Goal: Find specific page/section: Find specific page/section

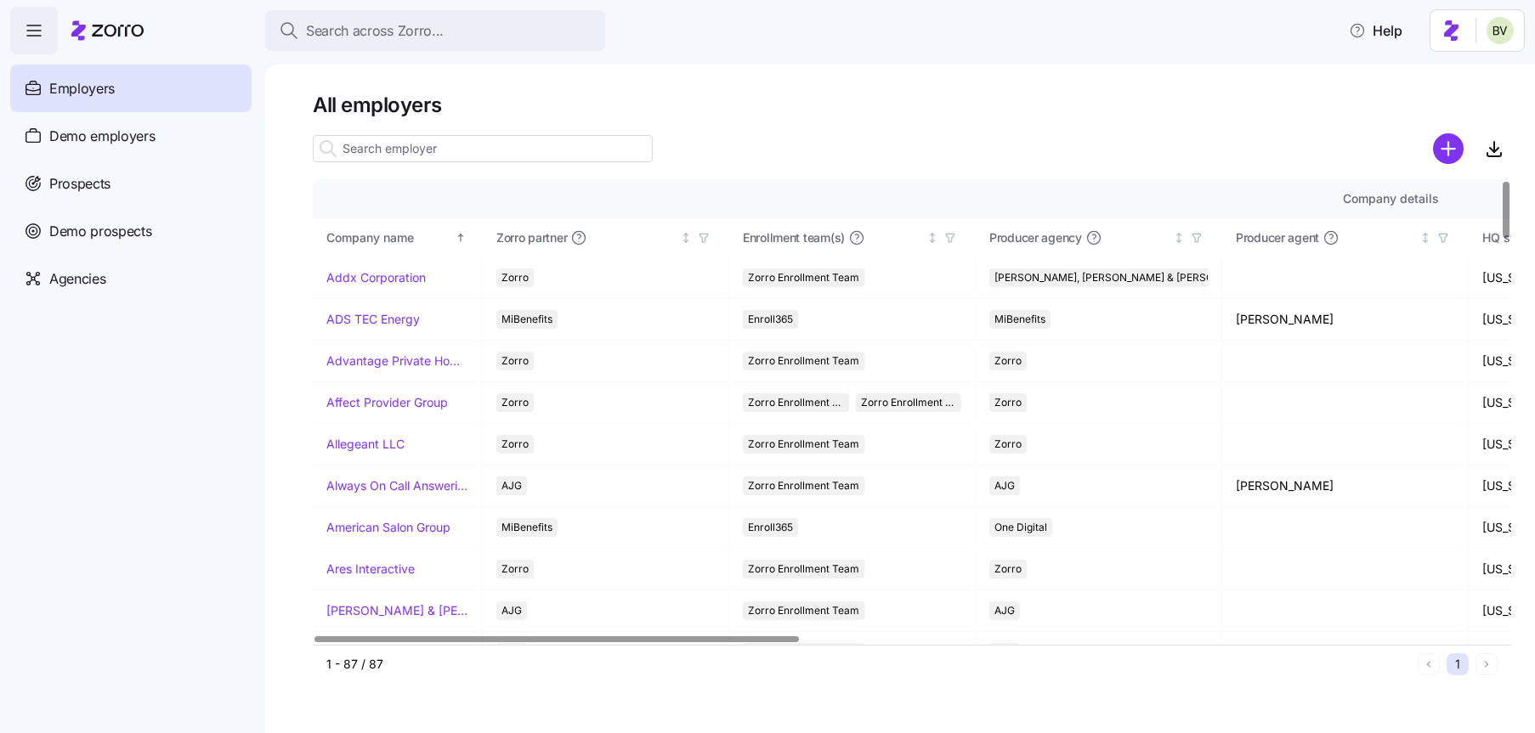
click at [420, 144] on input at bounding box center [483, 148] width 340 height 27
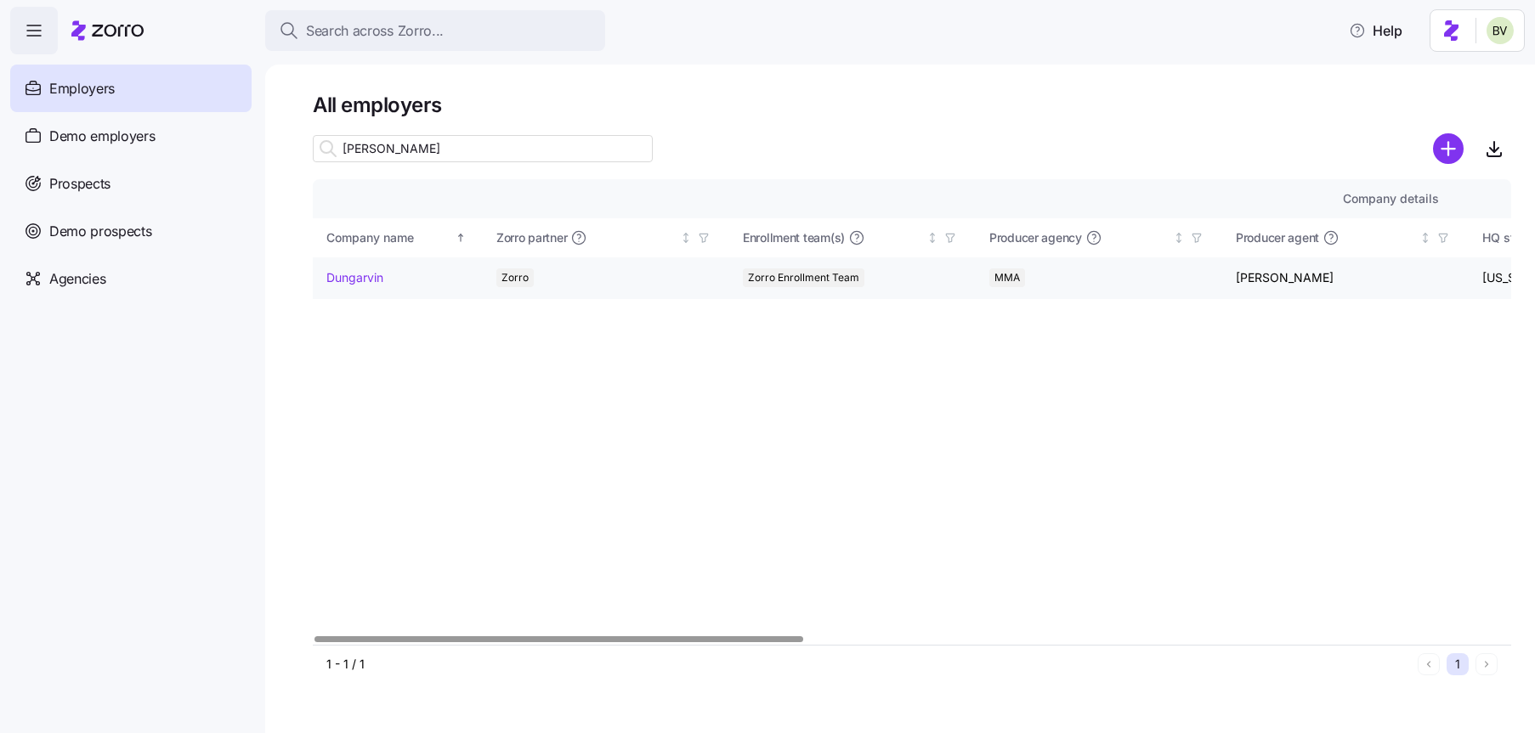
type input "[PERSON_NAME]"
click at [360, 279] on link "Dungarvin" at bounding box center [354, 277] width 57 height 17
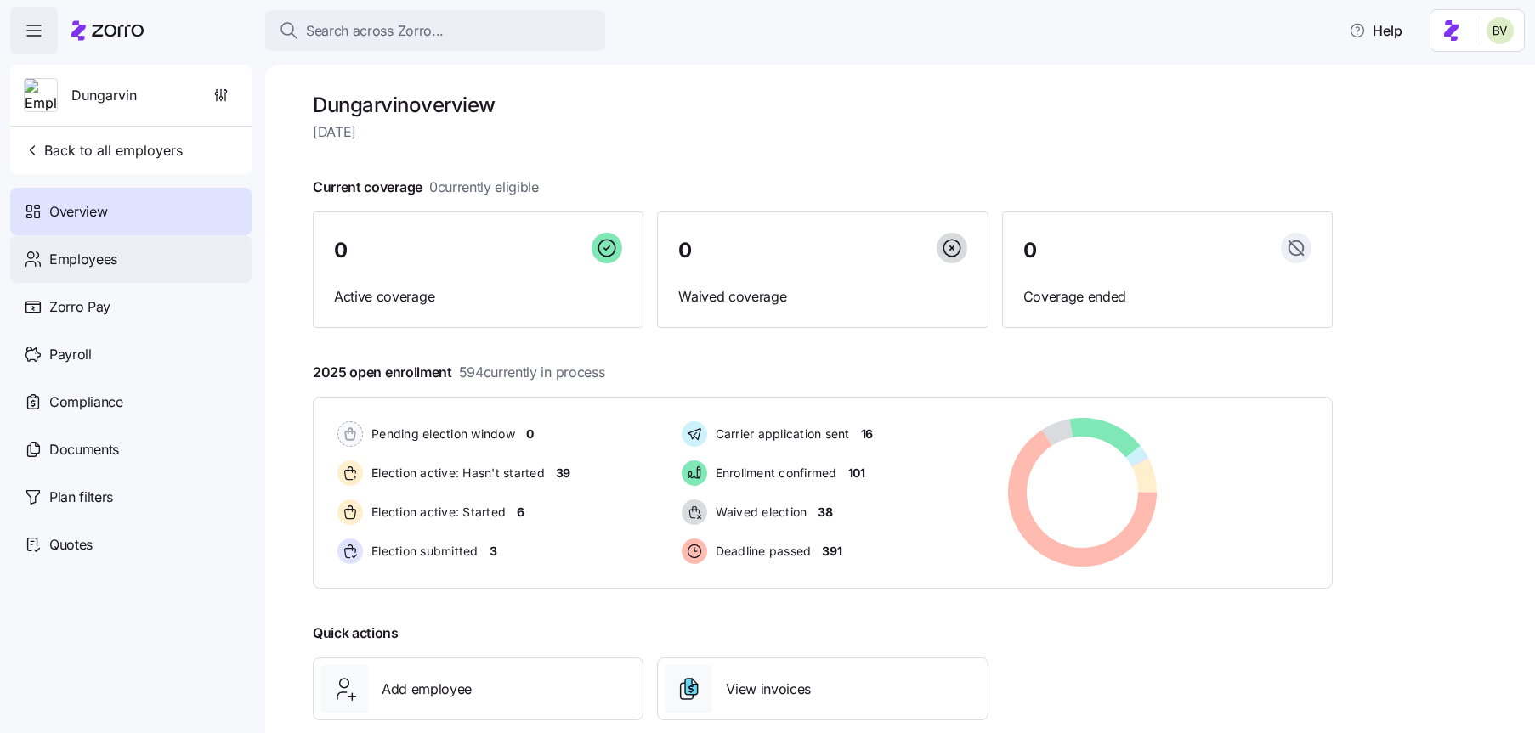
click at [139, 272] on div "Employees" at bounding box center [130, 259] width 241 height 48
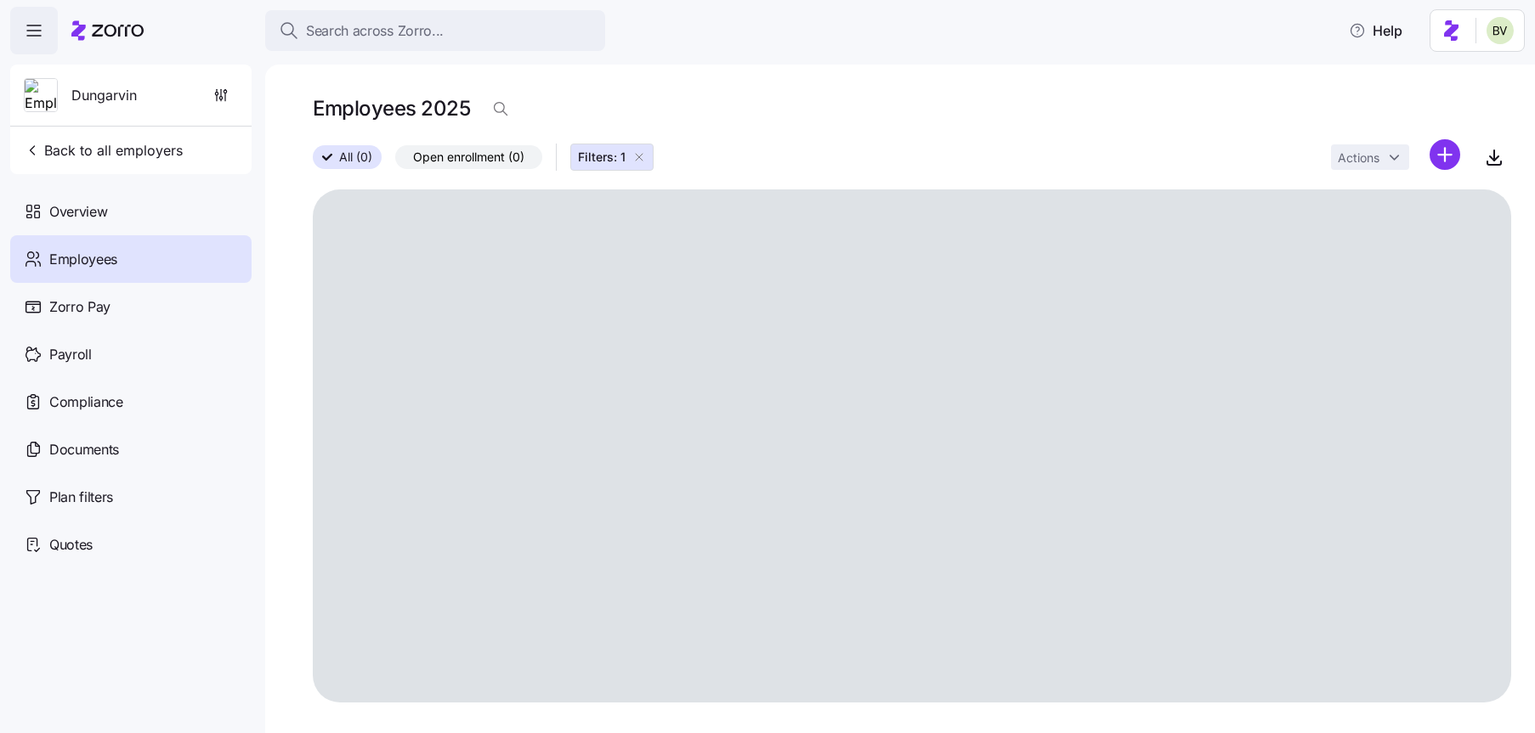
click at [642, 152] on icon "button" at bounding box center [639, 157] width 14 height 14
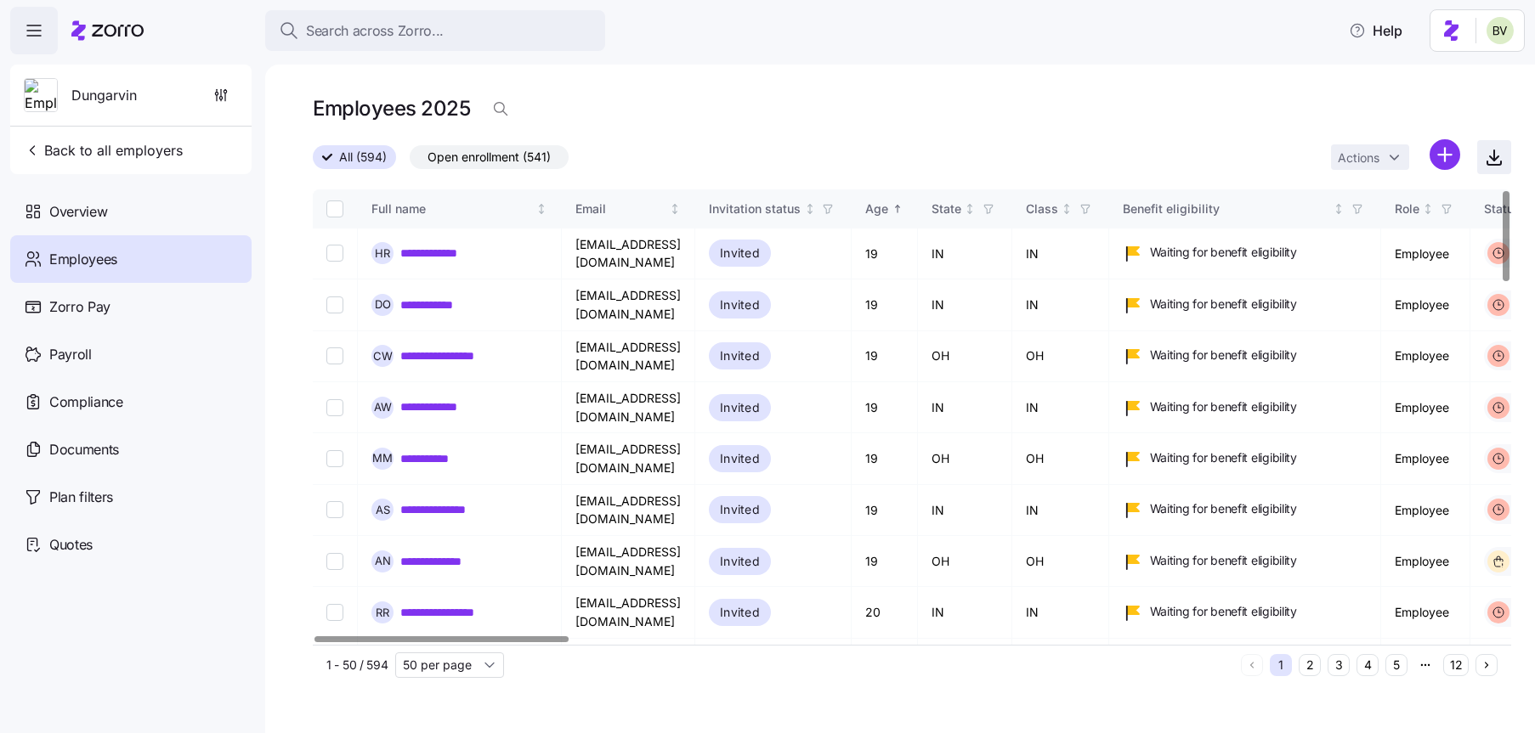
click at [1492, 165] on icon "button" at bounding box center [1494, 157] width 20 height 20
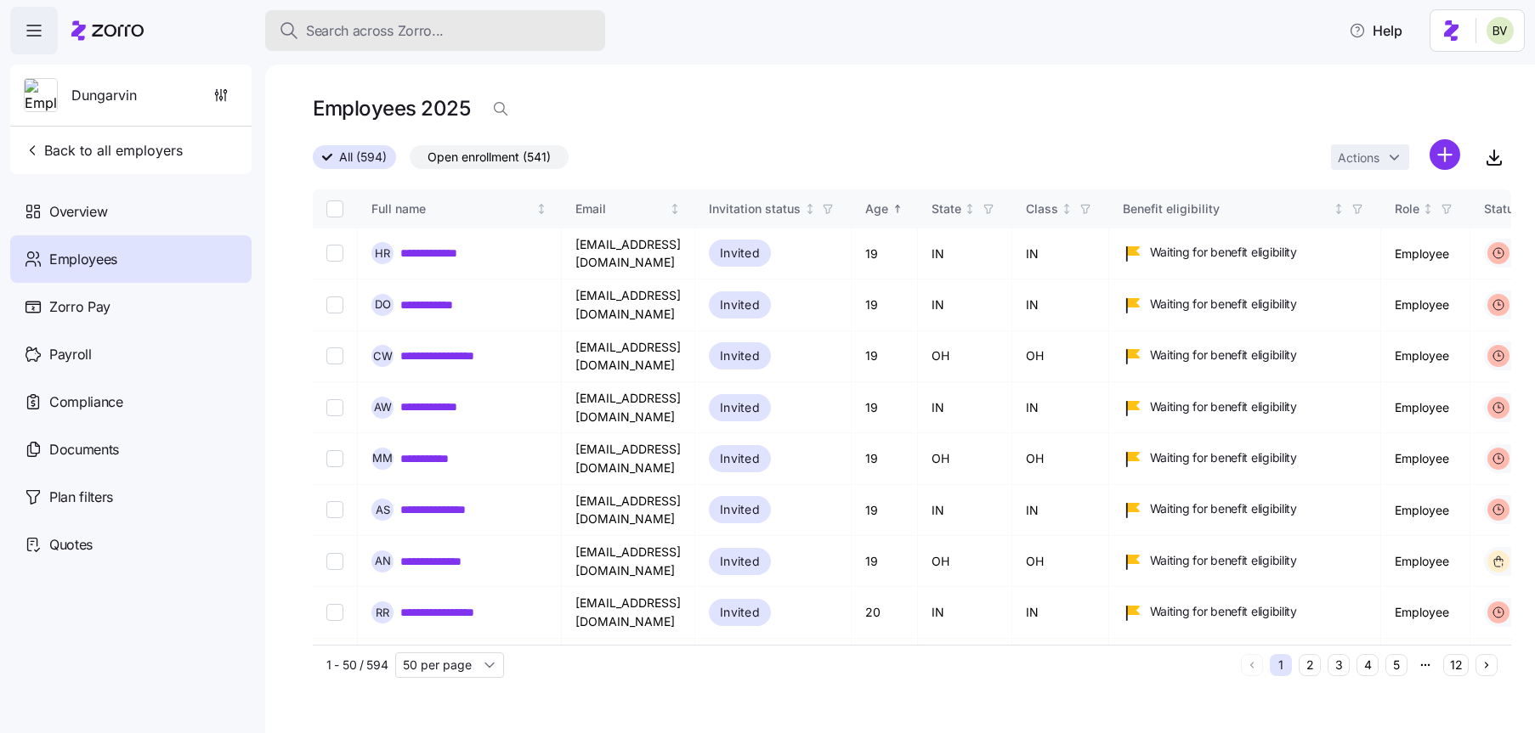
click at [371, 33] on span "Search across Zorro..." at bounding box center [375, 30] width 138 height 21
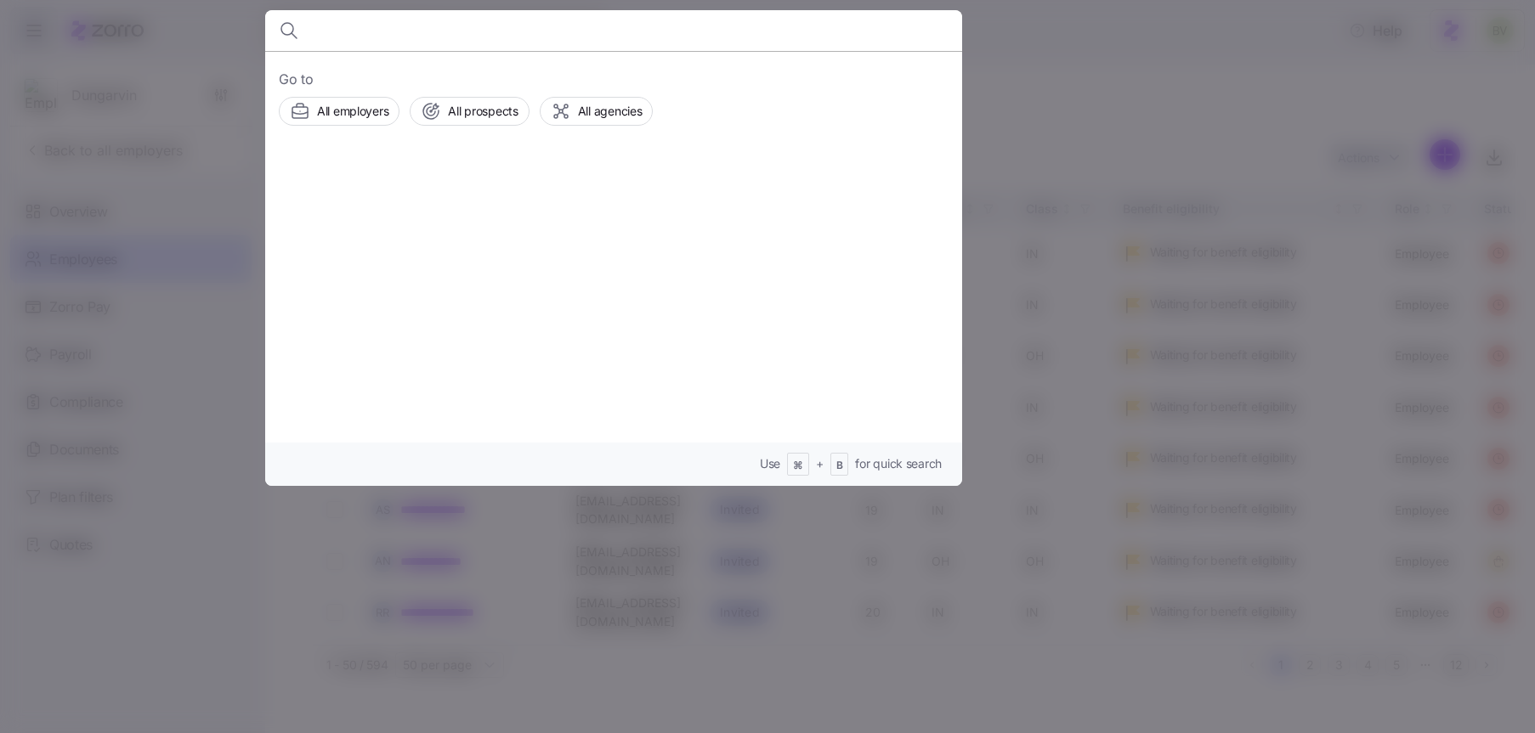
type input "e"
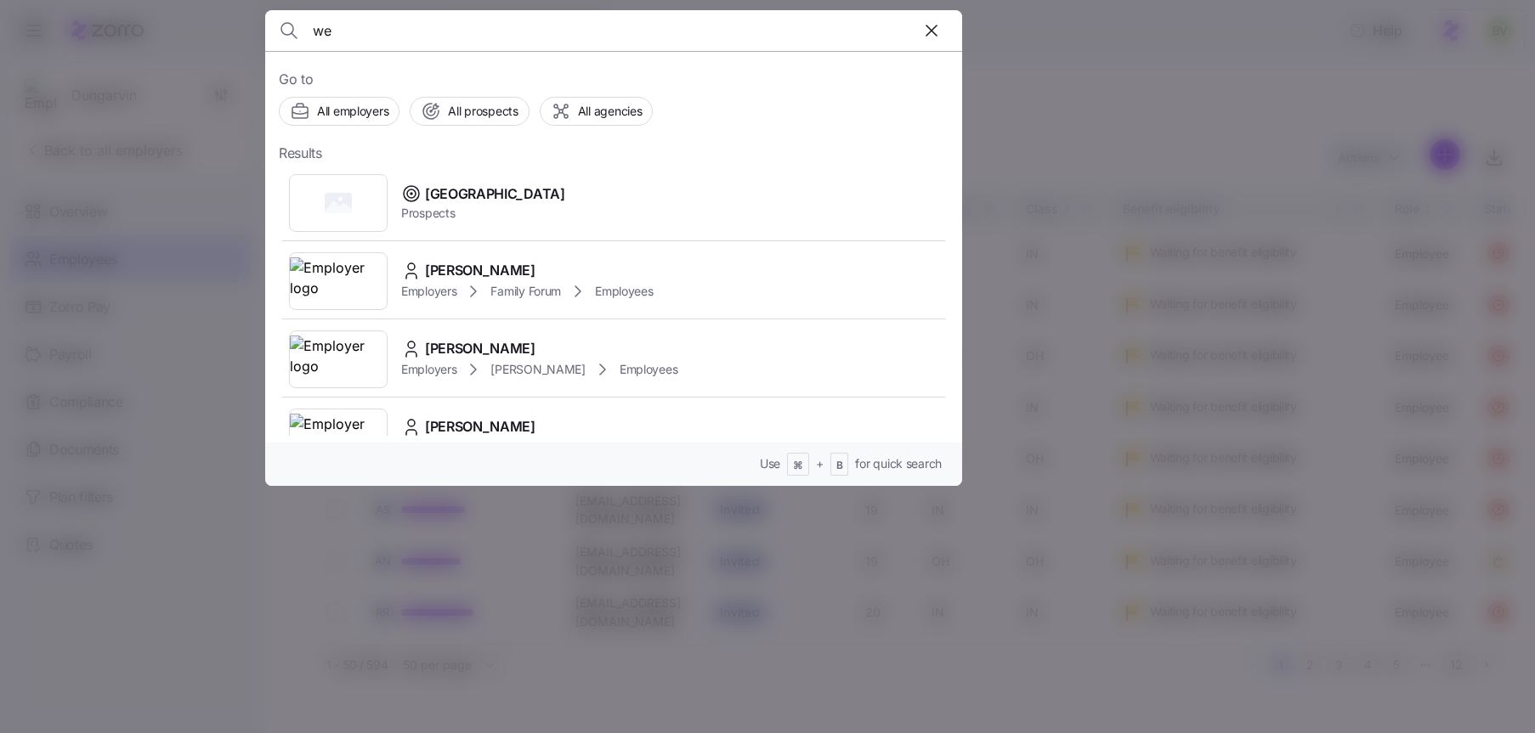
type input "w"
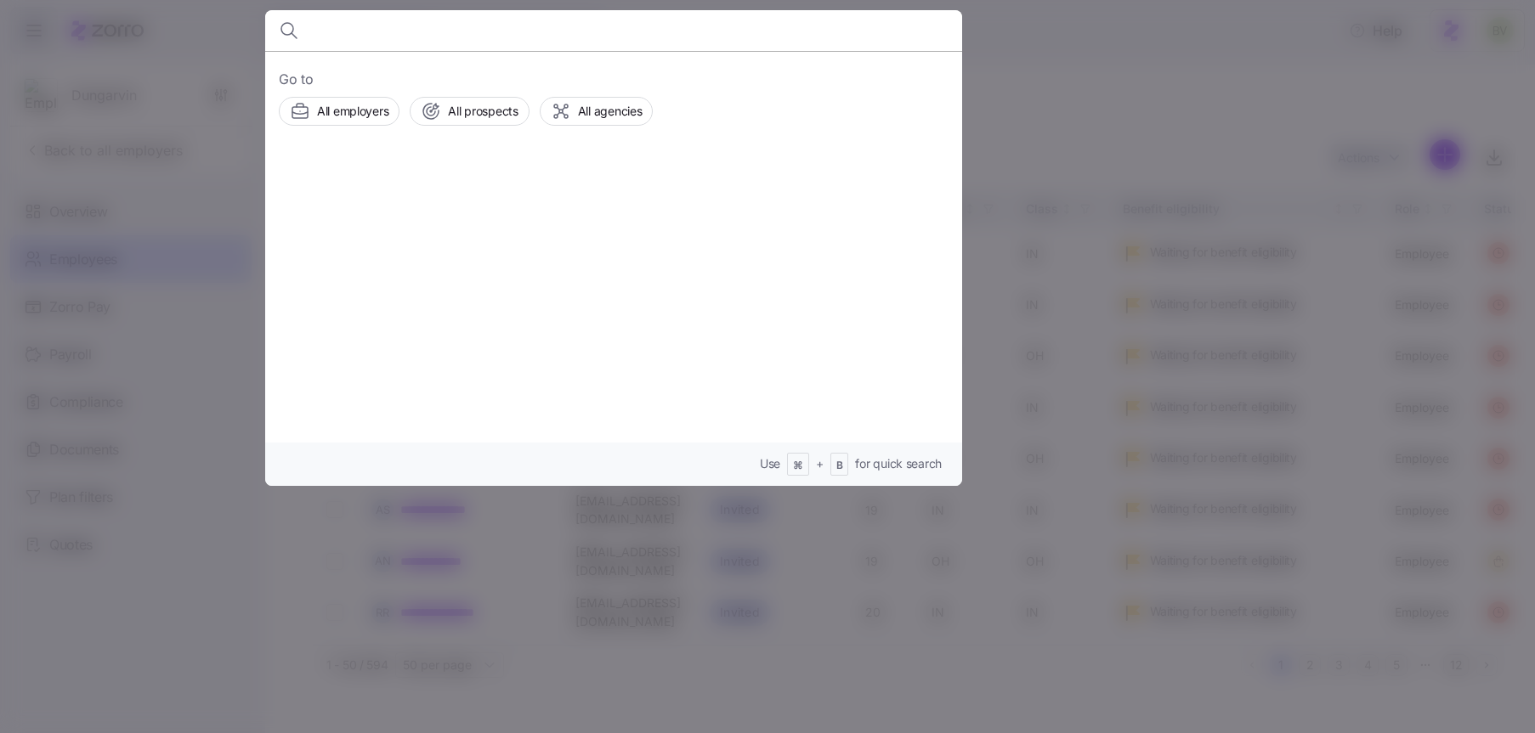
click at [405, 34] on input at bounding box center [530, 30] width 435 height 41
paste input "[EMAIL_ADDRESS][DOMAIN_NAME]"
type input "[EMAIL_ADDRESS][DOMAIN_NAME]"
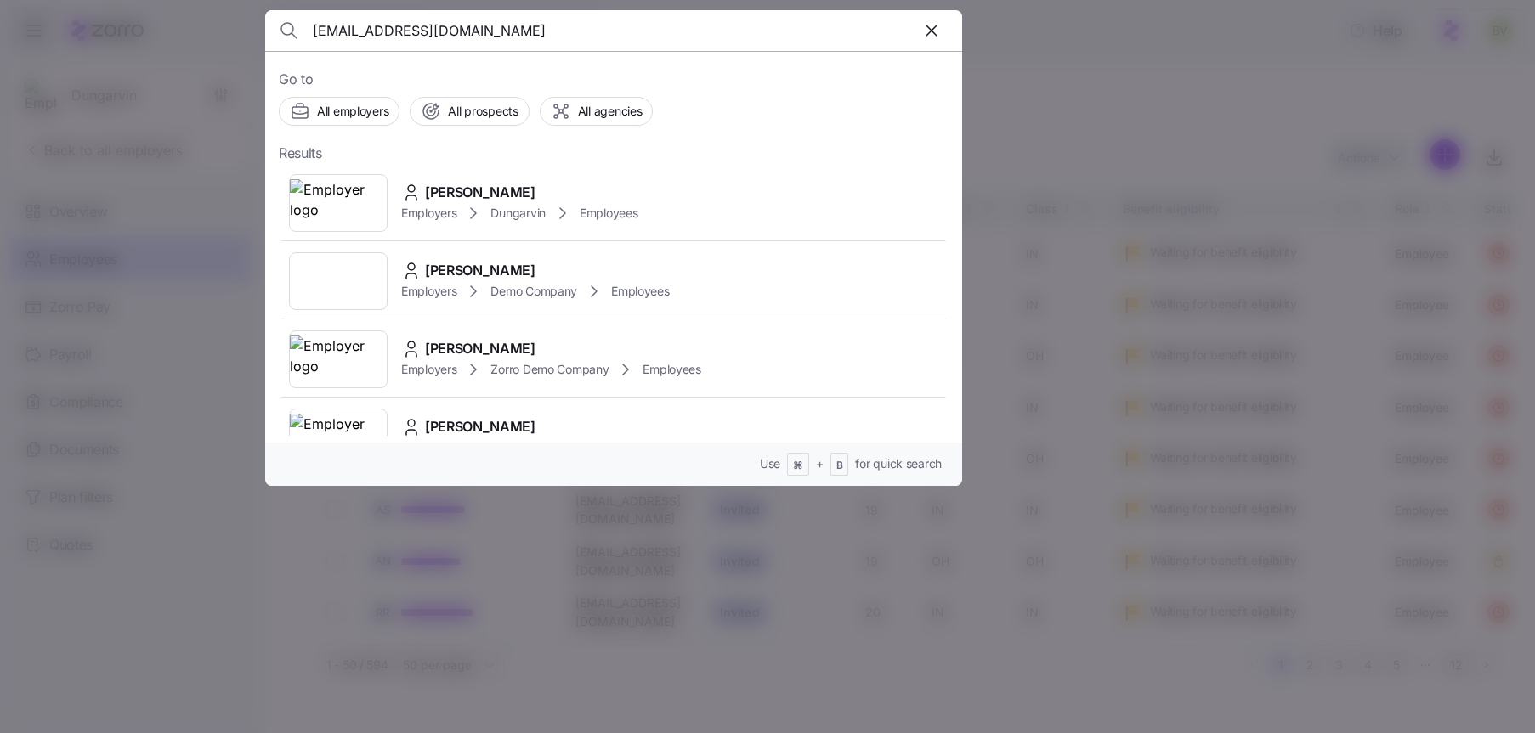
click at [337, 196] on img at bounding box center [338, 203] width 97 height 48
